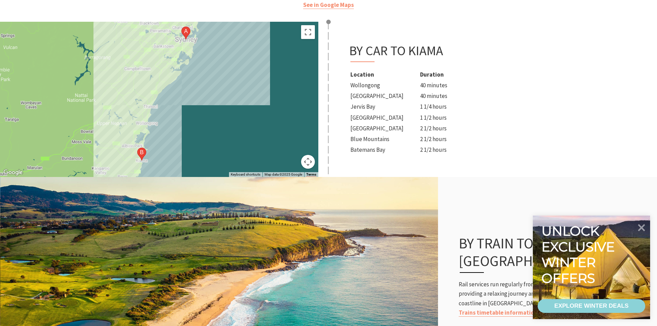
scroll to position [241, 0]
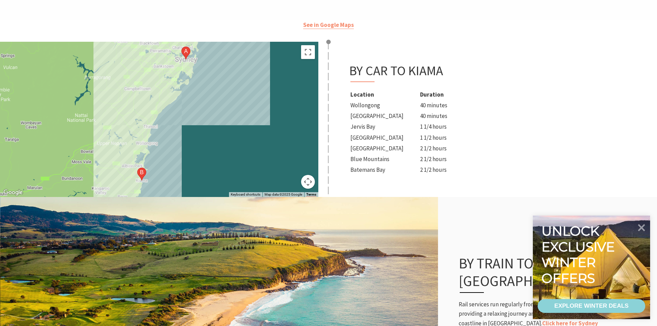
click at [363, 108] on td "Wollongong" at bounding box center [384, 105] width 69 height 10
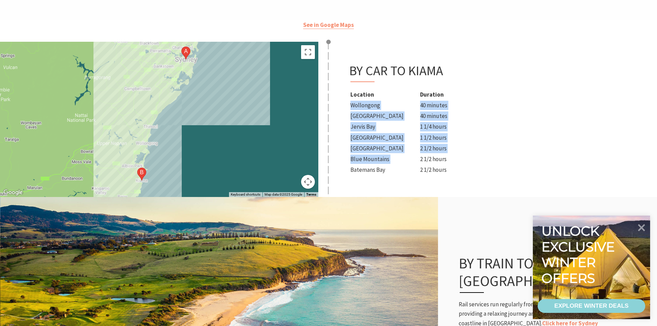
drag, startPoint x: 363, startPoint y: 108, endPoint x: 432, endPoint y: 173, distance: 95.8
click at [413, 168] on tbody "Wollongong 40 minutes [GEOGRAPHIC_DATA] 40 minutes Jervis Bay 1 1/4 hours Sydne…" at bounding box center [403, 137] width 106 height 74
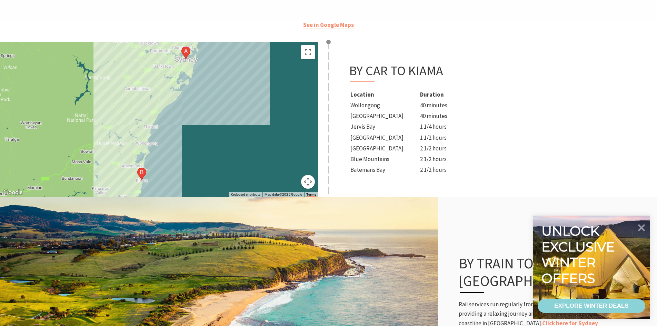
click at [451, 170] on td "2 1/2 hours" at bounding box center [438, 170] width 36 height 10
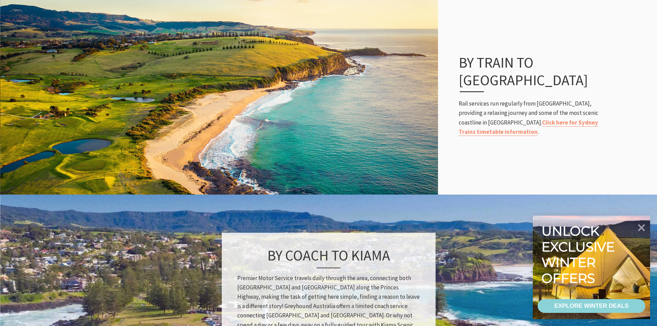
scroll to position [414, 0]
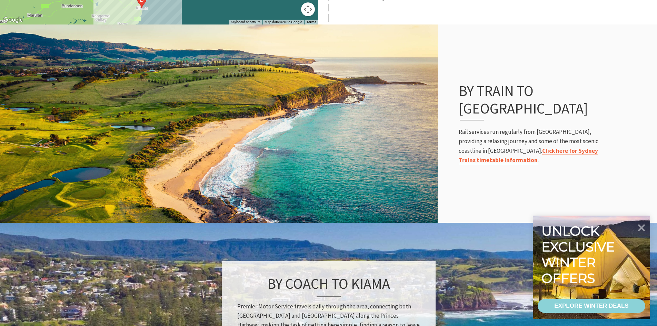
click at [520, 147] on link "Click here for Sydney Trains timetable information" at bounding box center [528, 155] width 139 height 17
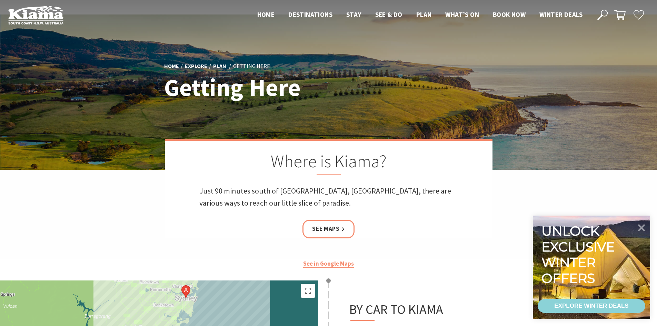
scroll to position [0, 0]
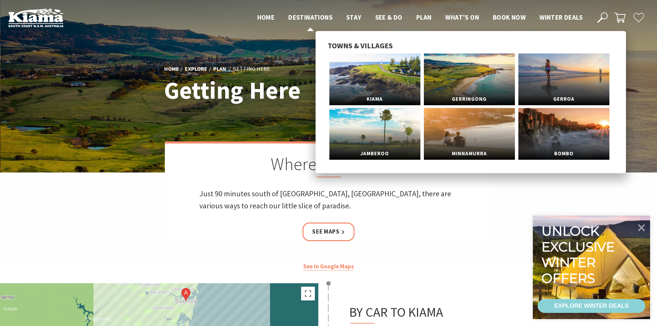
click at [311, 19] on span "Destinations" at bounding box center [310, 17] width 44 height 8
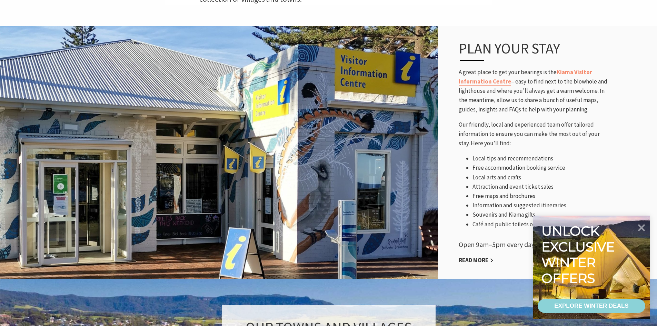
scroll to position [345, 0]
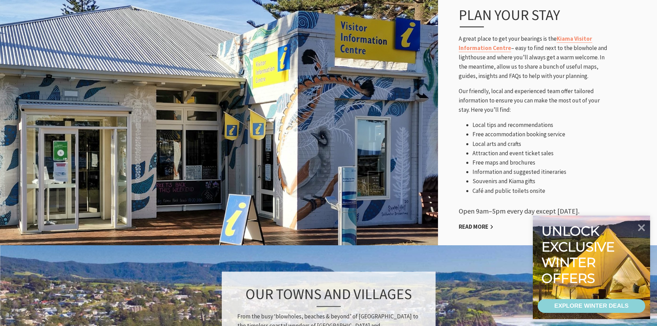
click at [515, 76] on span "A great place to get your bearings is the Kiama Visitor Information Centre – ea…" at bounding box center [533, 57] width 149 height 45
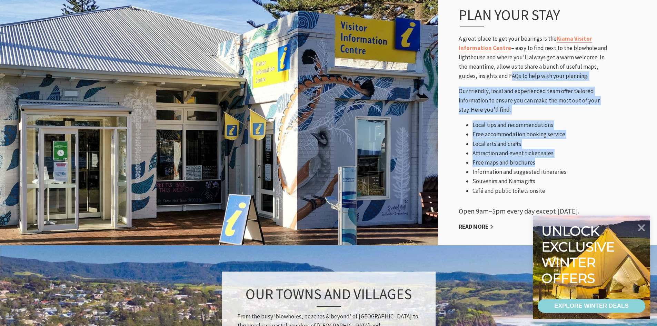
drag, startPoint x: 515, startPoint y: 76, endPoint x: 529, endPoint y: 171, distance: 95.9
click at [529, 171] on div "Plan your Stay A great place to get your bearings is the Kiama Visitor Informat…" at bounding box center [534, 118] width 165 height 253
click at [529, 171] on li "Information and suggested itineraries" at bounding box center [541, 171] width 138 height 9
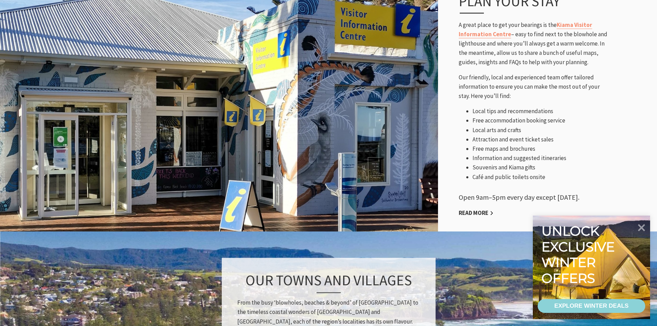
scroll to position [0, 0]
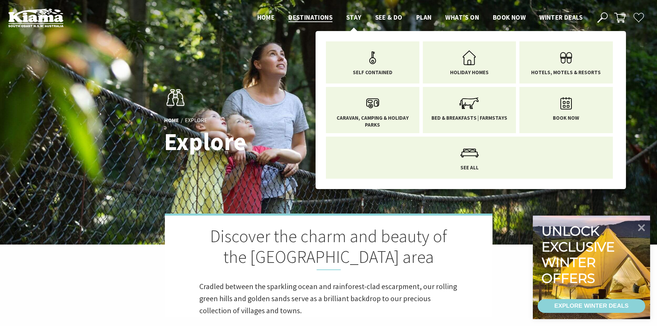
click at [349, 18] on span "Stay" at bounding box center [353, 17] width 15 height 8
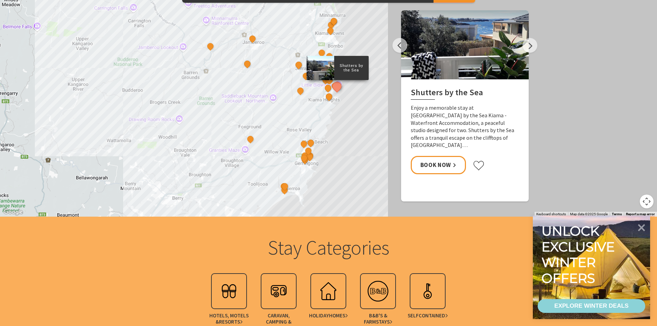
scroll to position [655, 0]
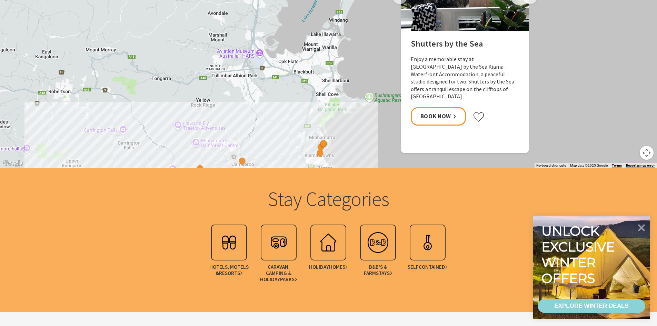
scroll to position [690, 0]
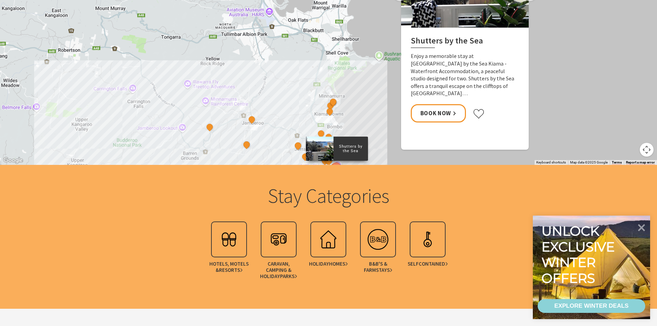
drag, startPoint x: 362, startPoint y: 112, endPoint x: 365, endPoint y: 80, distance: 32.2
click at [365, 80] on div "Shutters by the Sea The Sebel Kiama Seaside Escape 1 Driftwood Beach House Kiam…" at bounding box center [669, 188] width 662 height 372
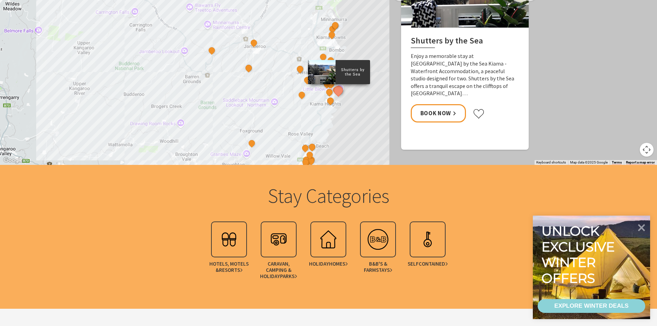
drag, startPoint x: 365, startPoint y: 80, endPoint x: 359, endPoint y: 111, distance: 31.9
